Goal: Check status: Check status

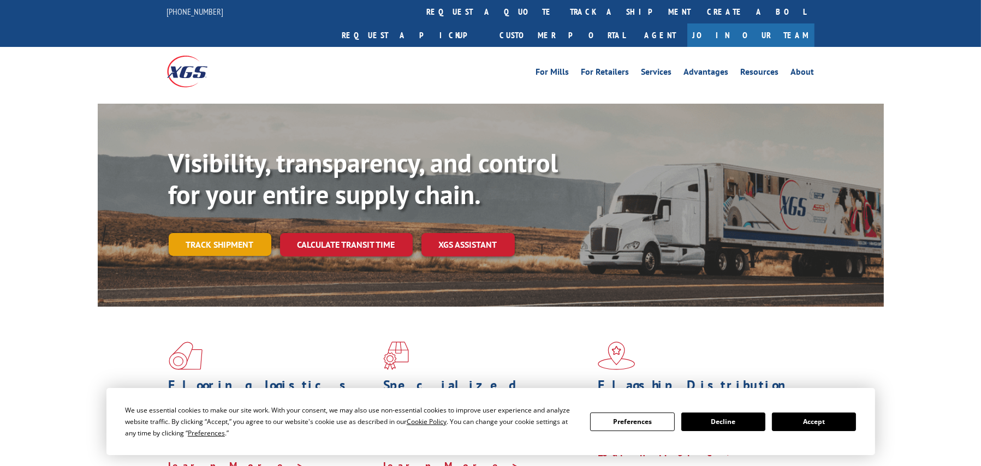
click at [203, 233] on link "Track shipment" at bounding box center [220, 244] width 103 height 23
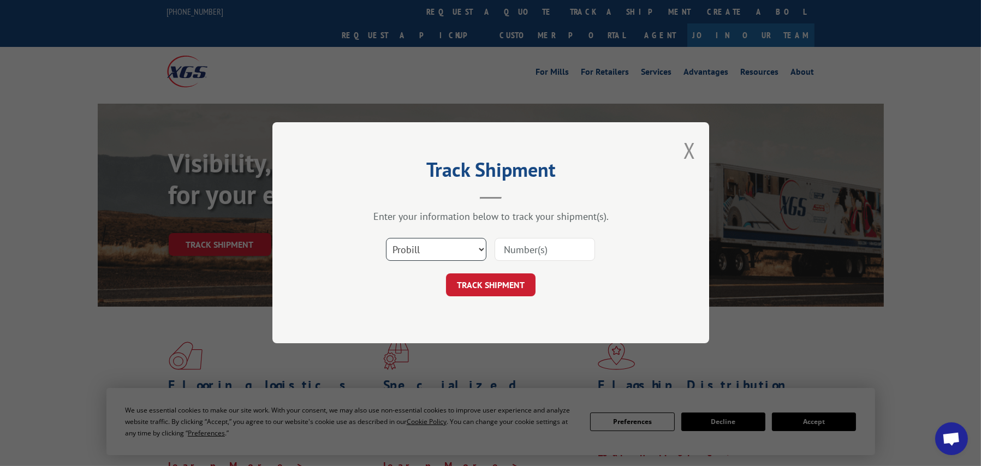
click at [414, 255] on select "Select category... Probill BOL PO" at bounding box center [436, 250] width 100 height 23
select select "bol"
click at [386, 239] on select "Select category... Probill BOL PO" at bounding box center [436, 250] width 100 height 23
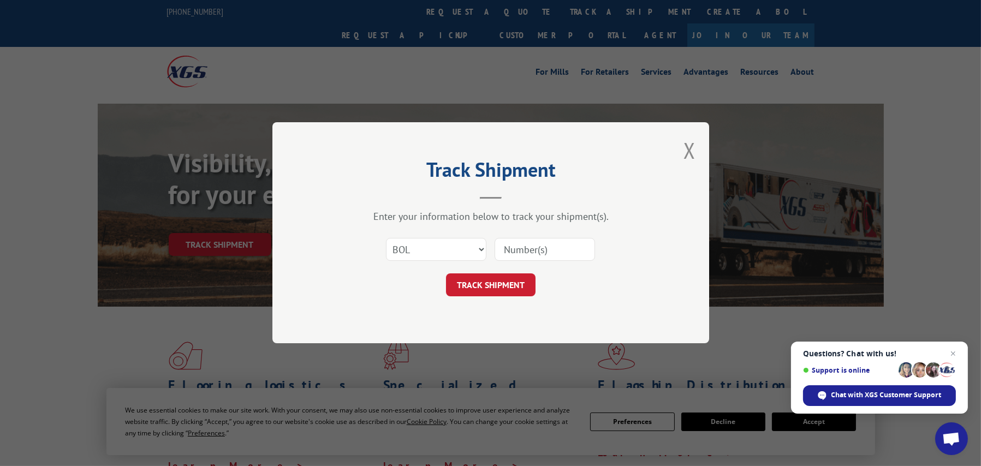
click at [514, 246] on input at bounding box center [545, 250] width 100 height 23
paste input "5590509"
type input "5590509"
click at [499, 289] on button "TRACK SHIPMENT" at bounding box center [491, 285] width 90 height 23
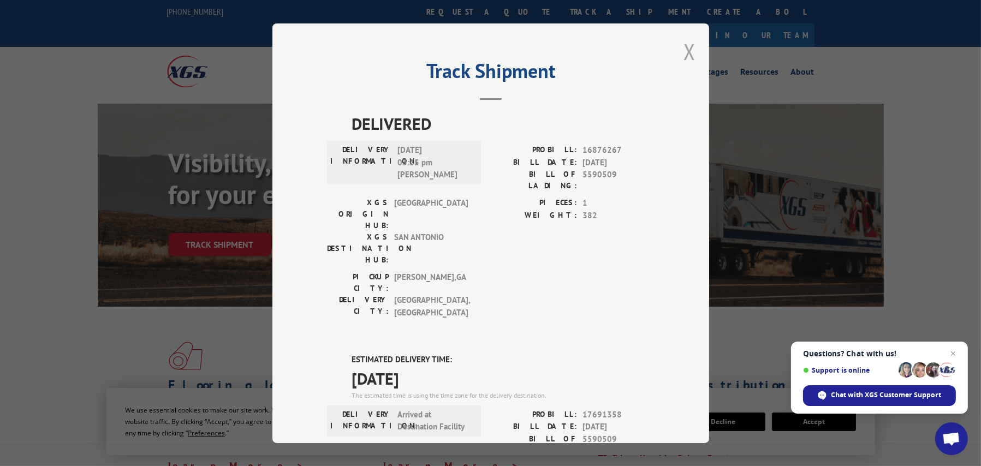
click at [688, 52] on button "Close modal" at bounding box center [690, 51] width 12 height 29
